Goal: Transaction & Acquisition: Download file/media

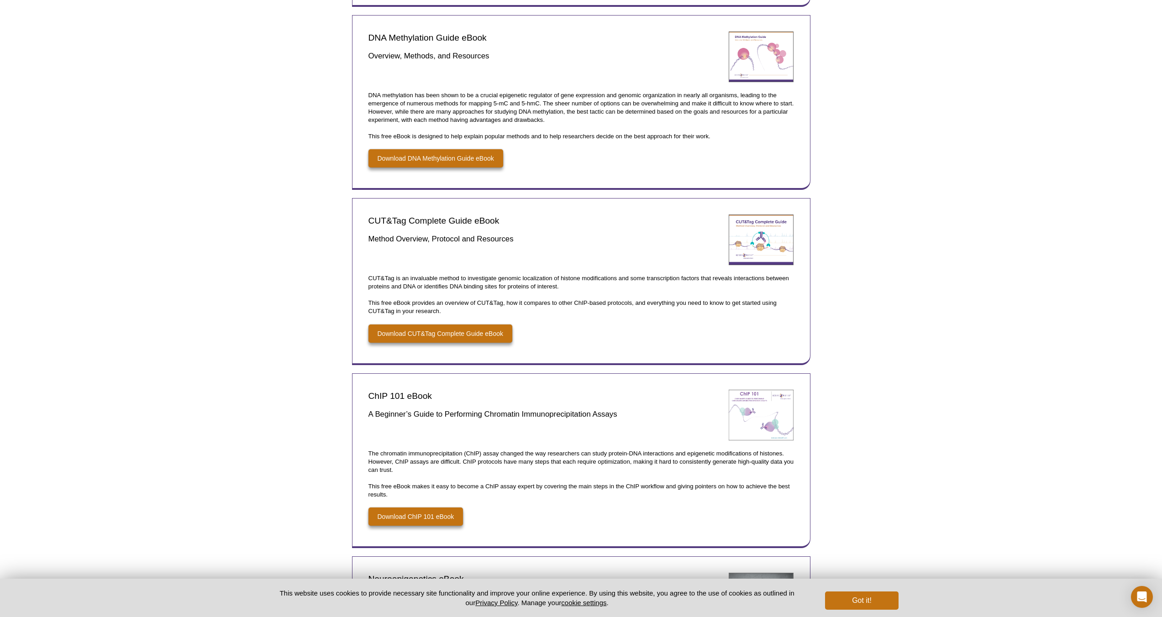
scroll to position [813, 0]
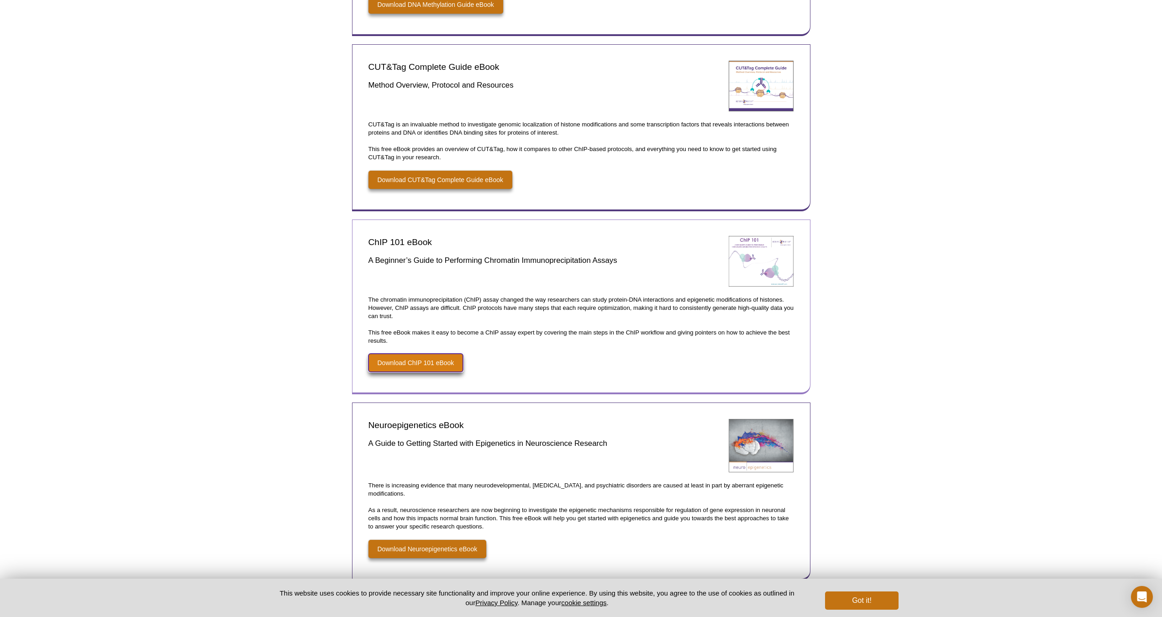
click at [437, 365] on link "Download ChIP 101 eBook" at bounding box center [415, 363] width 95 height 18
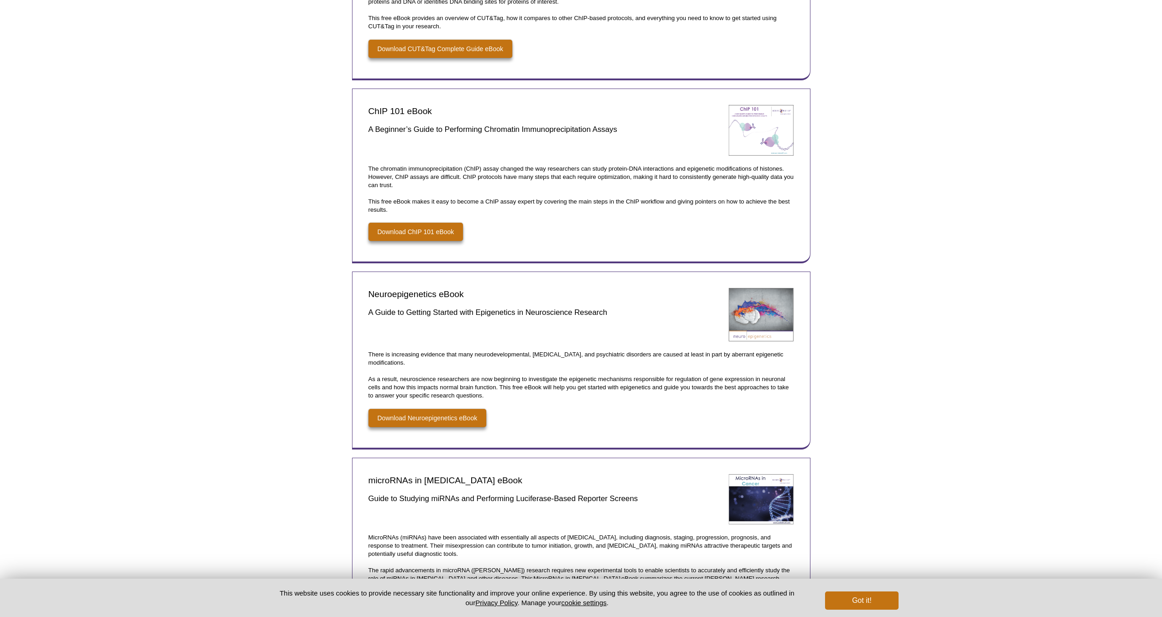
scroll to position [815, 0]
